Goal: Browse casually

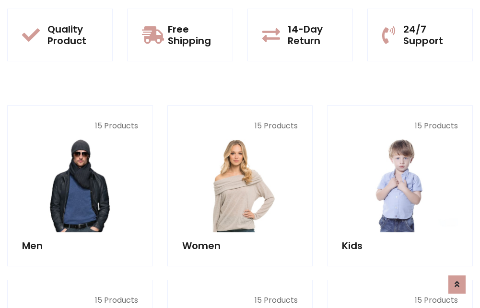
scroll to position [831, 0]
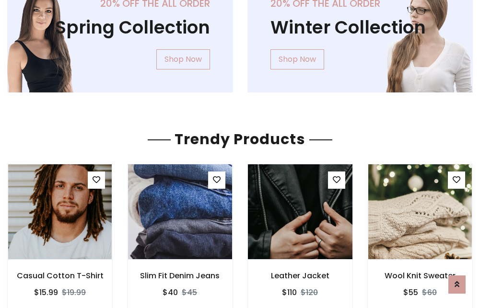
click at [300, 212] on img at bounding box center [300, 212] width 125 height 230
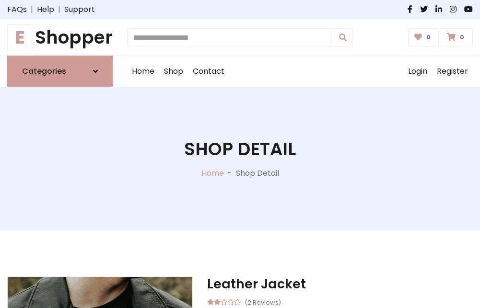
click at [60, 37] on h1 "E Shopper" at bounding box center [59, 37] width 105 height 21
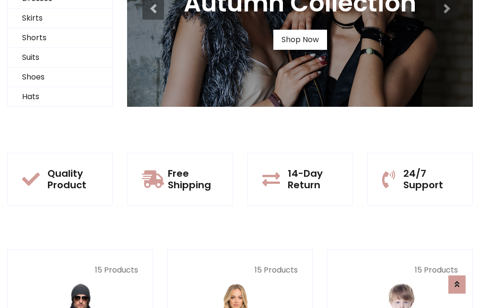
scroll to position [93, 0]
